Goal: Information Seeking & Learning: Find contact information

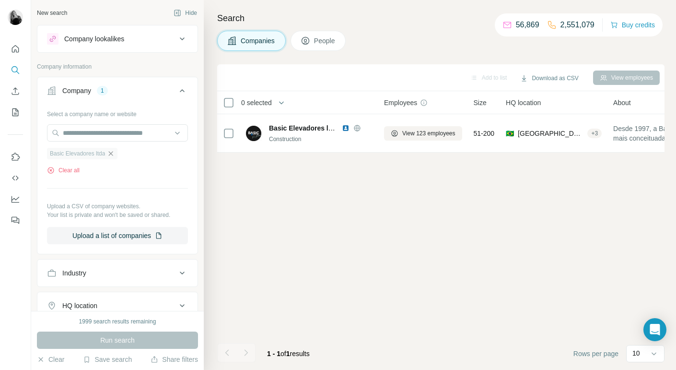
click at [113, 153] on icon "button" at bounding box center [111, 154] width 8 height 8
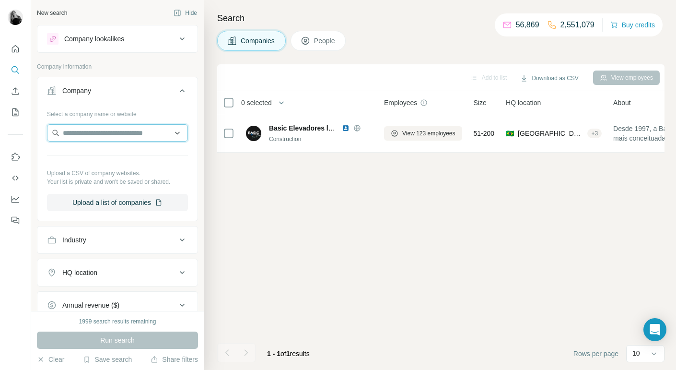
click at [93, 134] on input "text" at bounding box center [117, 132] width 141 height 17
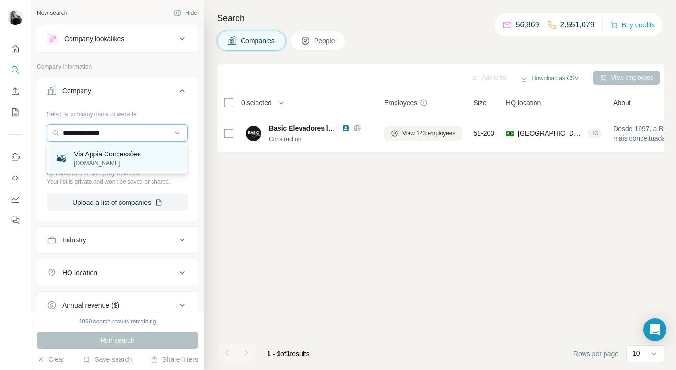
type input "**********"
click at [99, 163] on p "[DOMAIN_NAME]" at bounding box center [107, 163] width 67 height 9
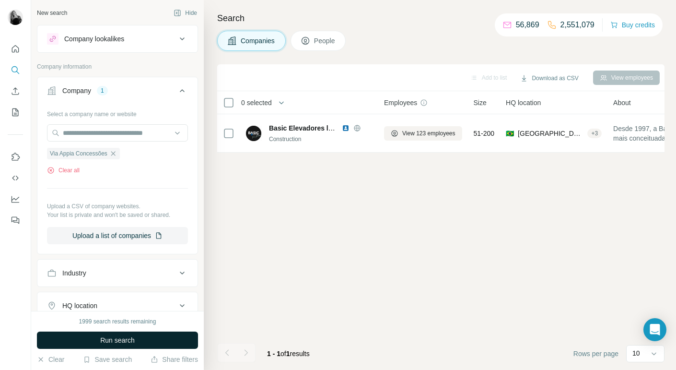
click at [115, 340] on span "Run search" at bounding box center [117, 340] width 35 height 10
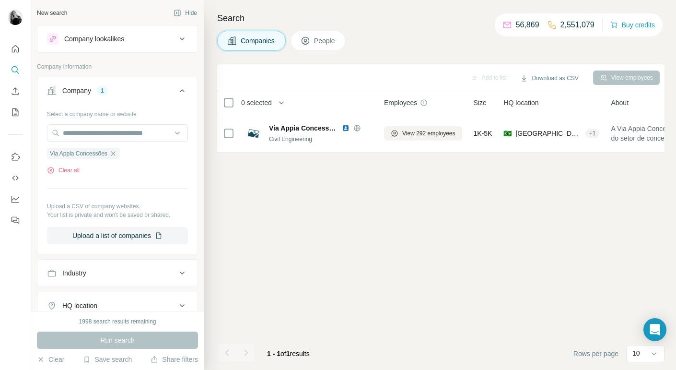
click at [326, 41] on span "People" at bounding box center [325, 41] width 22 height 10
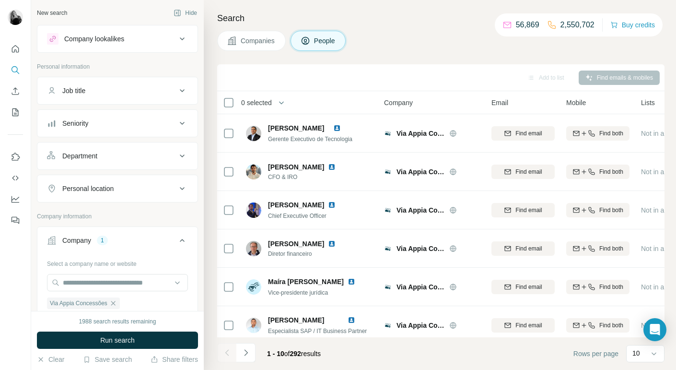
click at [180, 155] on icon at bounding box center [182, 156] width 12 height 12
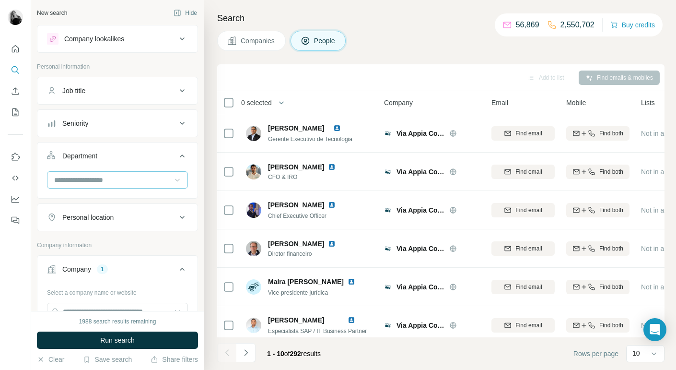
click at [176, 180] on icon at bounding box center [178, 180] width 10 height 10
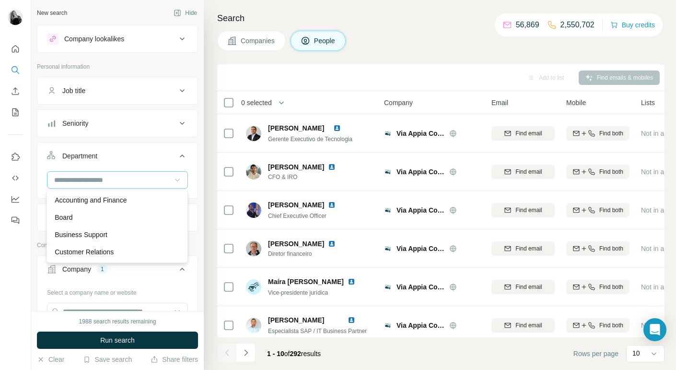
click at [183, 92] on icon at bounding box center [182, 91] width 12 height 12
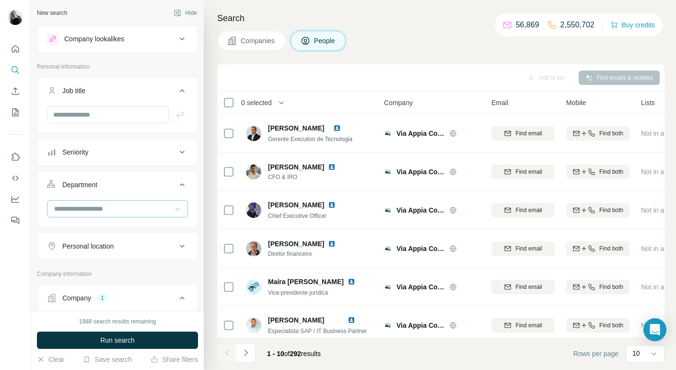
click at [183, 92] on icon at bounding box center [182, 91] width 12 height 12
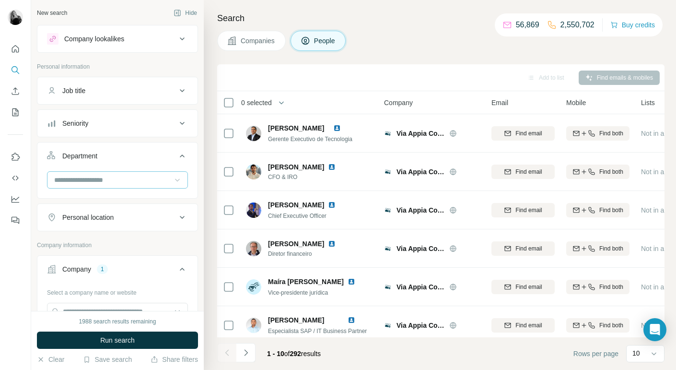
click at [183, 92] on icon at bounding box center [182, 91] width 12 height 12
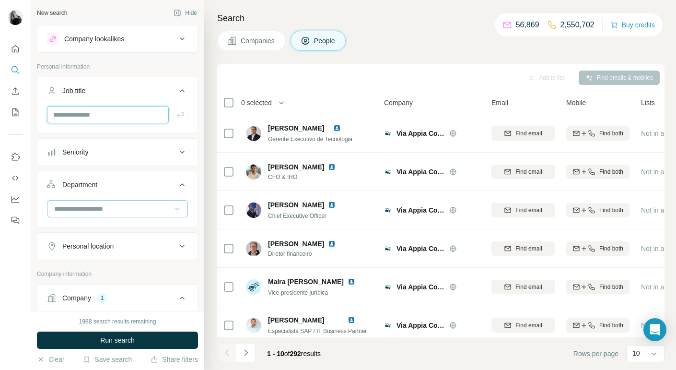
click at [115, 111] on input "text" at bounding box center [108, 114] width 122 height 17
type input "**"
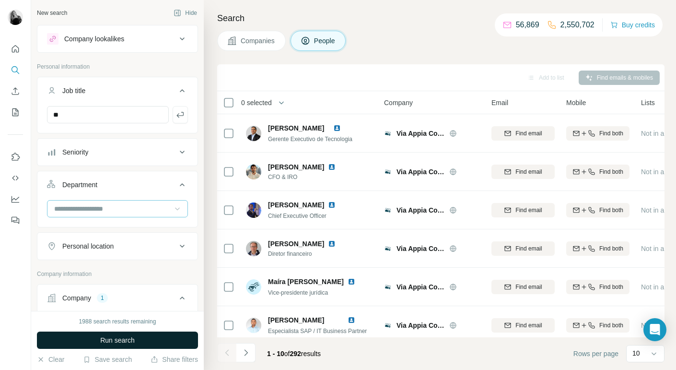
click at [115, 343] on span "Run search" at bounding box center [117, 340] width 35 height 10
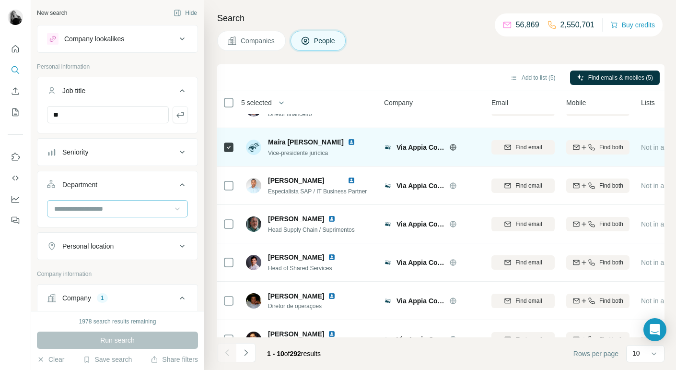
scroll to position [160, 0]
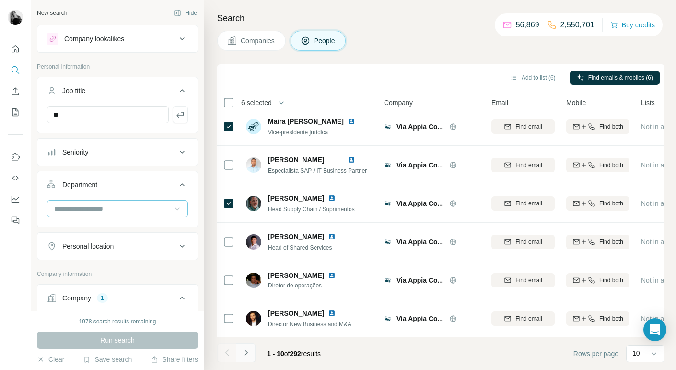
click at [247, 352] on icon "Navigate to next page" at bounding box center [245, 352] width 3 height 6
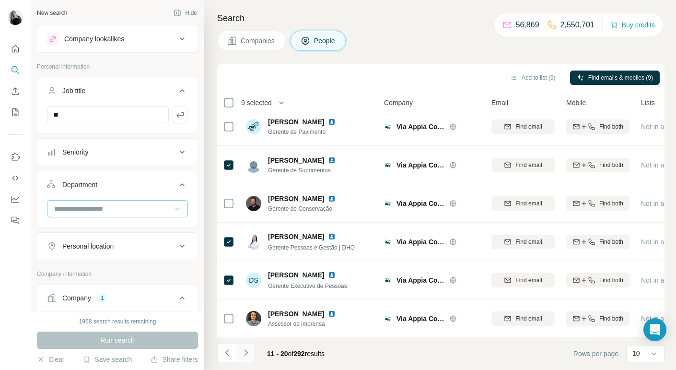
click at [247, 353] on icon "Navigate to next page" at bounding box center [246, 353] width 10 height 10
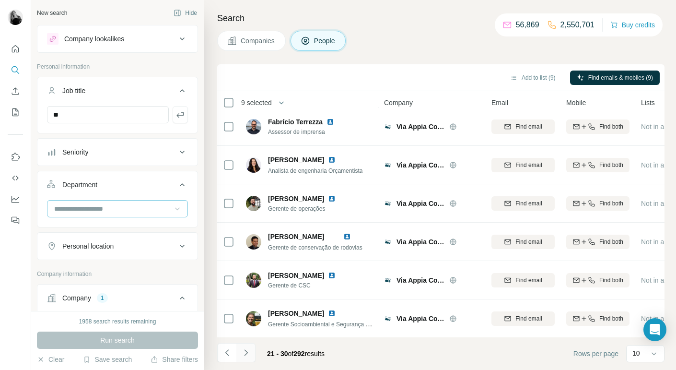
click at [245, 353] on icon "Navigate to next page" at bounding box center [246, 353] width 10 height 10
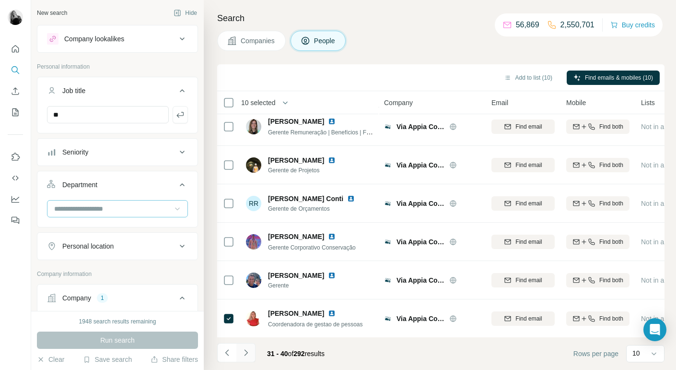
click at [244, 353] on icon "Navigate to next page" at bounding box center [246, 353] width 10 height 10
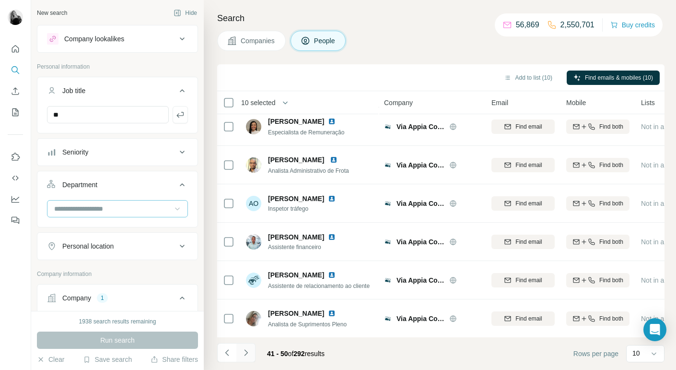
click at [246, 357] on icon "Navigate to next page" at bounding box center [246, 353] width 10 height 10
click at [246, 355] on icon "Navigate to next page" at bounding box center [246, 353] width 10 height 10
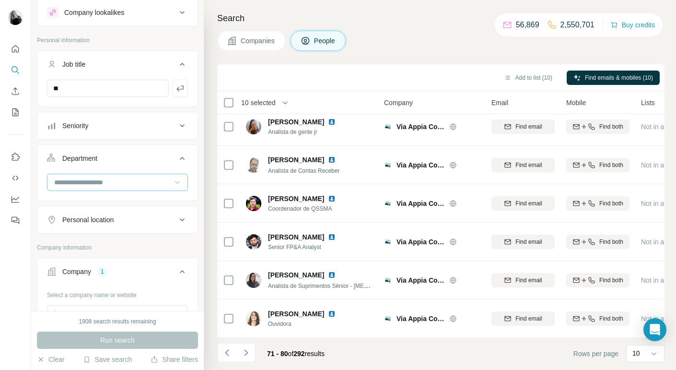
scroll to position [0, 0]
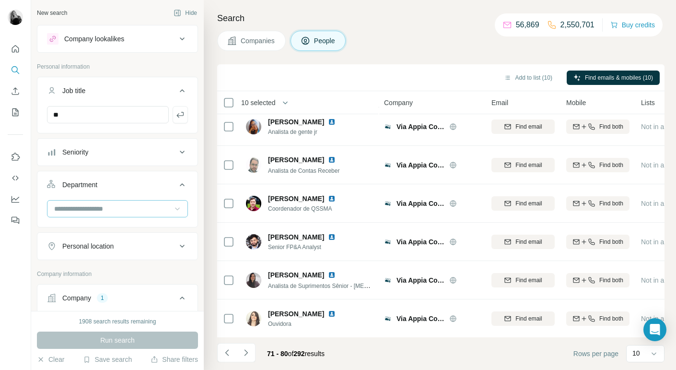
click at [183, 155] on icon at bounding box center [182, 152] width 12 height 12
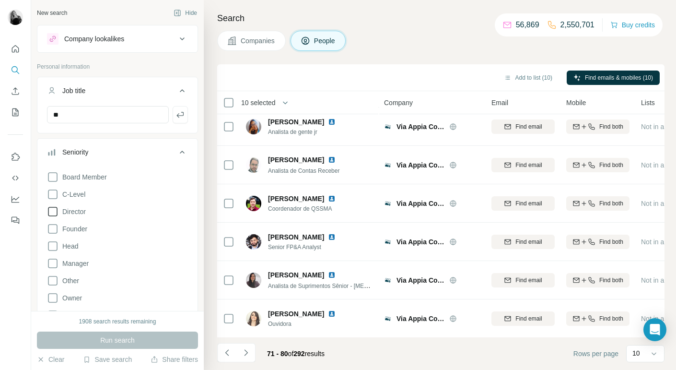
click at [50, 207] on icon at bounding box center [53, 212] width 10 height 10
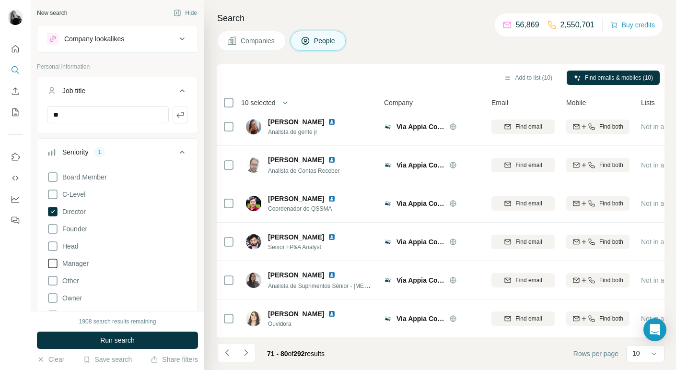
click at [52, 259] on icon at bounding box center [53, 263] width 12 height 12
click at [127, 342] on span "Run search" at bounding box center [117, 340] width 35 height 10
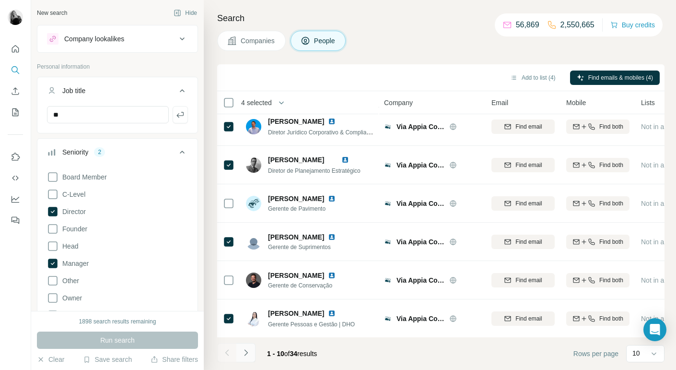
click at [250, 355] on icon "Navigate to next page" at bounding box center [246, 353] width 10 height 10
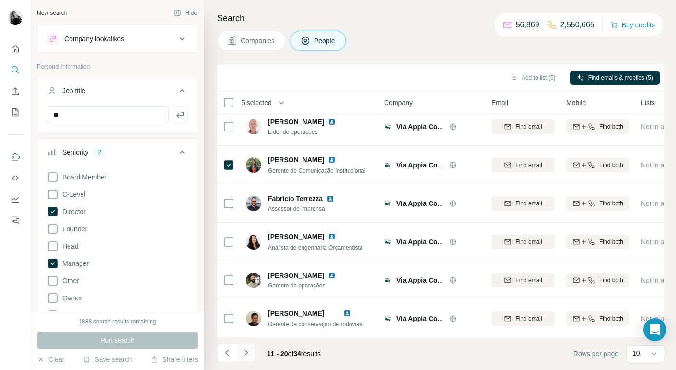
click at [246, 351] on icon "Navigate to next page" at bounding box center [245, 352] width 3 height 6
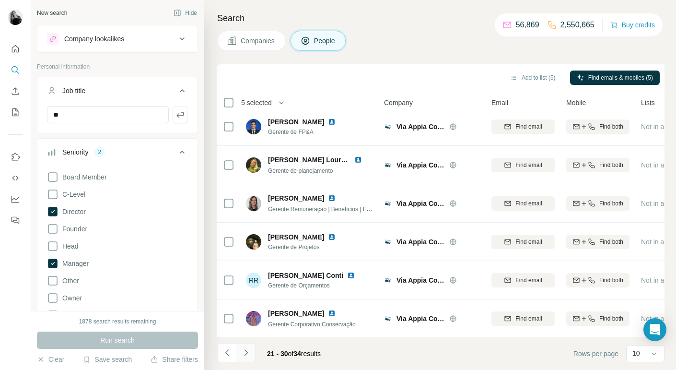
click at [246, 351] on icon "Navigate to next page" at bounding box center [245, 352] width 3 height 6
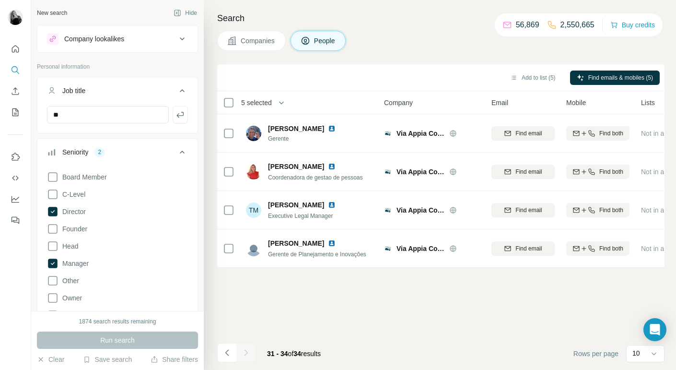
click at [246, 351] on div at bounding box center [245, 352] width 19 height 19
click at [52, 213] on icon at bounding box center [53, 212] width 10 height 10
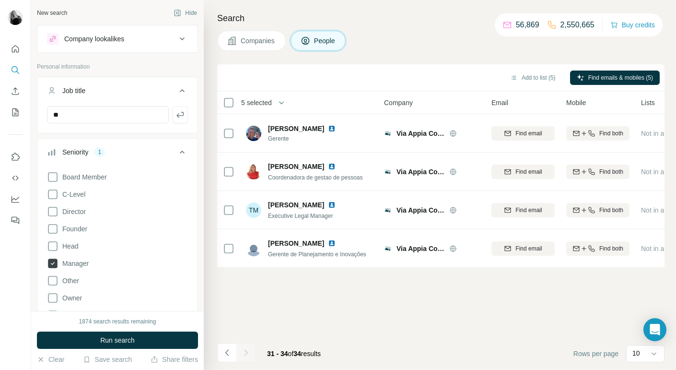
click at [51, 261] on icon at bounding box center [53, 263] width 10 height 10
click at [184, 116] on icon "button" at bounding box center [180, 115] width 10 height 10
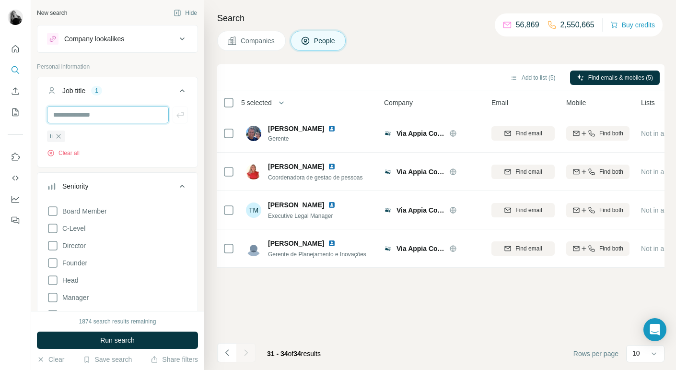
click at [131, 116] on input "text" at bounding box center [108, 114] width 122 height 17
type input "**********"
click at [181, 113] on icon "button" at bounding box center [180, 115] width 10 height 10
click at [134, 114] on input "text" at bounding box center [108, 114] width 122 height 17
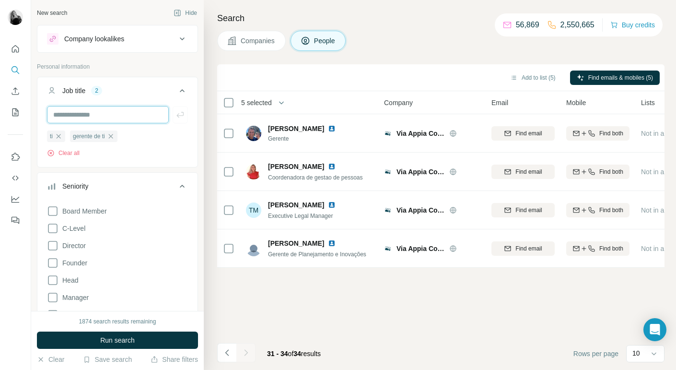
type input "***"
click at [184, 113] on icon "button" at bounding box center [180, 115] width 10 height 10
click at [147, 114] on input "text" at bounding box center [108, 114] width 122 height 17
type input "***"
click at [182, 114] on icon "button" at bounding box center [180, 115] width 10 height 10
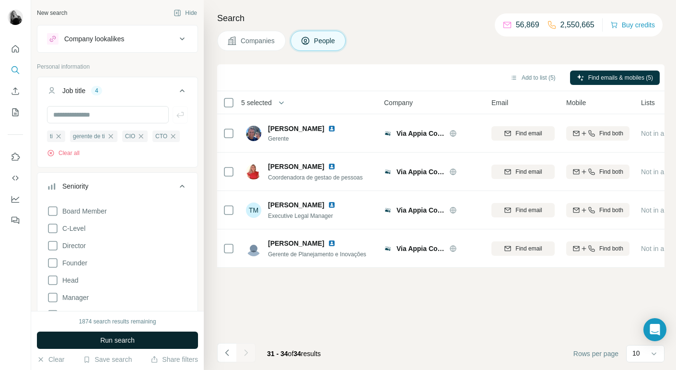
click at [121, 343] on span "Run search" at bounding box center [117, 340] width 35 height 10
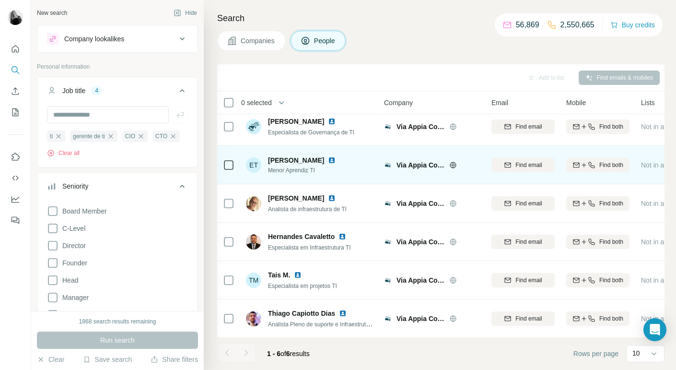
scroll to position [6, 0]
